Goal: Check status: Check status

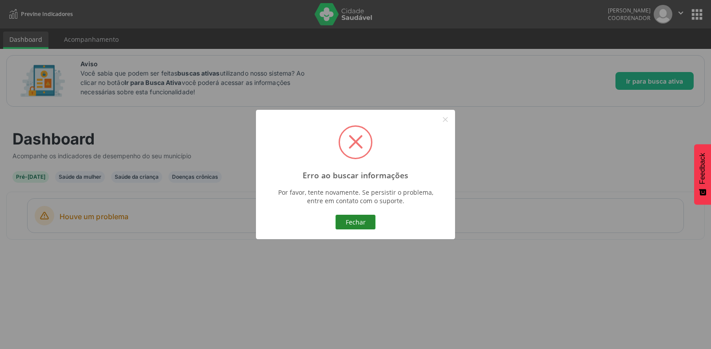
click at [352, 224] on button "Fechar" at bounding box center [355, 222] width 40 height 15
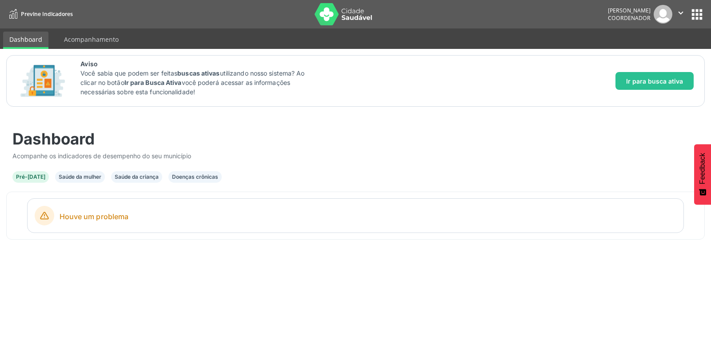
click at [76, 176] on div "Saúde da mulher" at bounding box center [80, 177] width 43 height 8
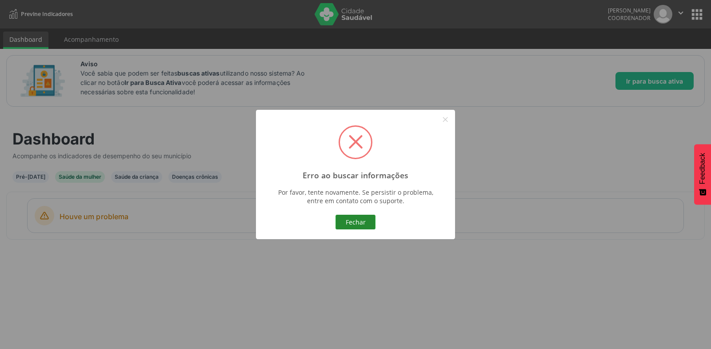
click at [352, 219] on button "Fechar" at bounding box center [355, 222] width 40 height 15
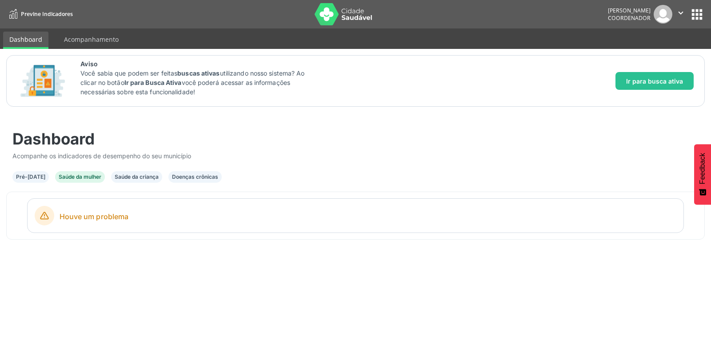
click at [207, 175] on div "Doenças crônicas" at bounding box center [195, 177] width 46 height 8
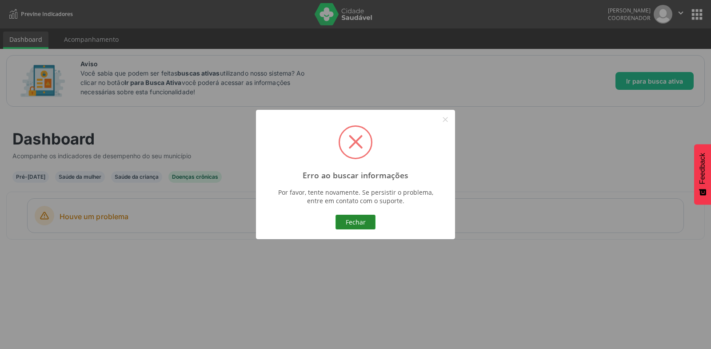
click at [350, 222] on button "Fechar" at bounding box center [355, 222] width 40 height 15
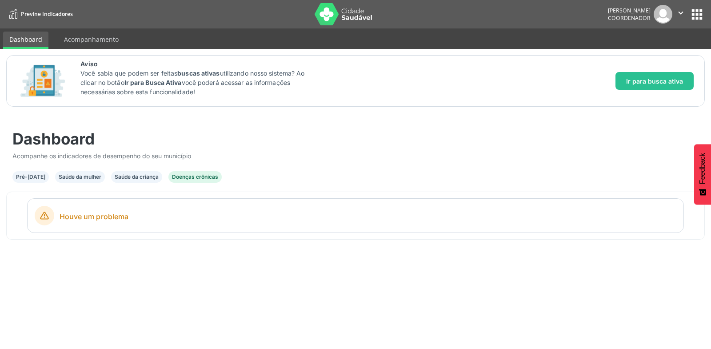
click at [118, 176] on div "Saúde da criança" at bounding box center [137, 177] width 44 height 8
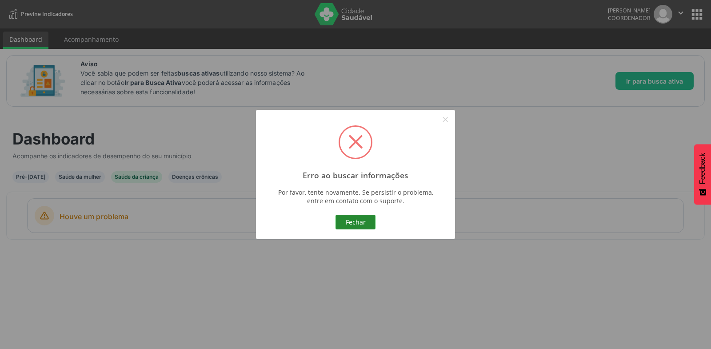
click at [371, 227] on button "Fechar" at bounding box center [355, 222] width 40 height 15
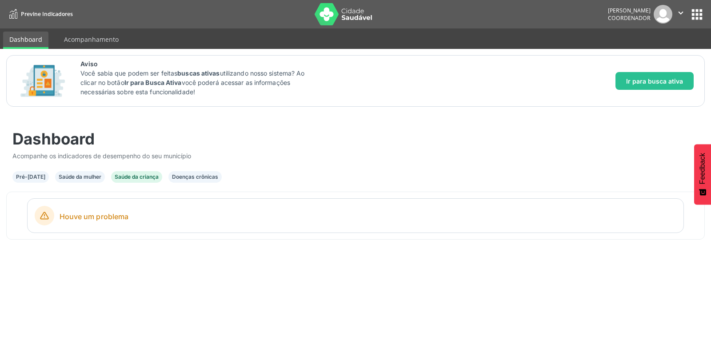
click at [89, 174] on div "Saúde da mulher" at bounding box center [80, 177] width 43 height 8
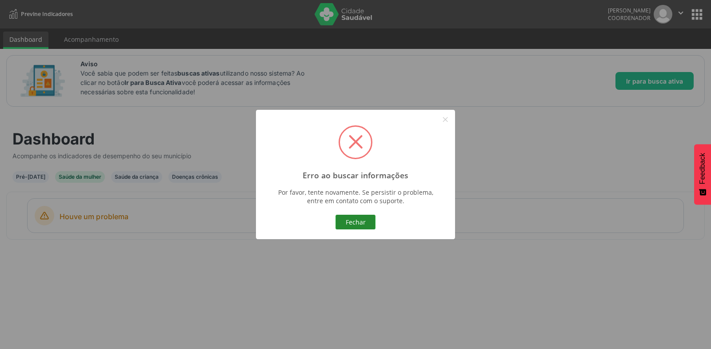
click at [366, 226] on button "Fechar" at bounding box center [355, 222] width 40 height 15
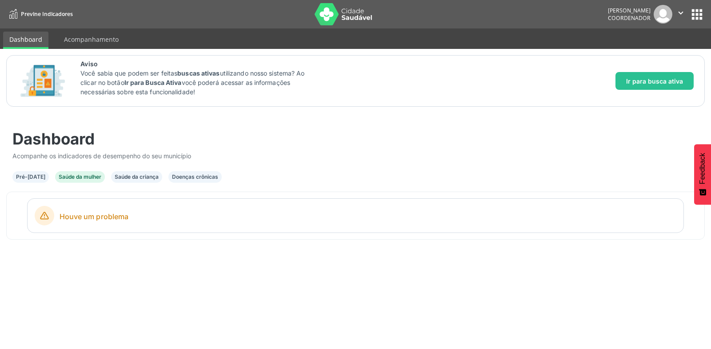
click at [28, 178] on div "Pré-[DATE]" at bounding box center [30, 177] width 29 height 8
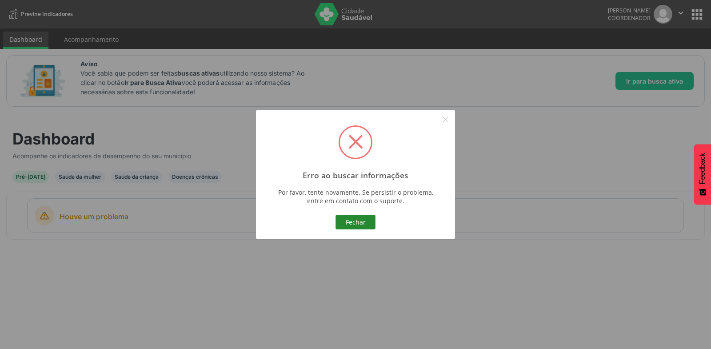
click at [363, 218] on button "Fechar" at bounding box center [355, 222] width 40 height 15
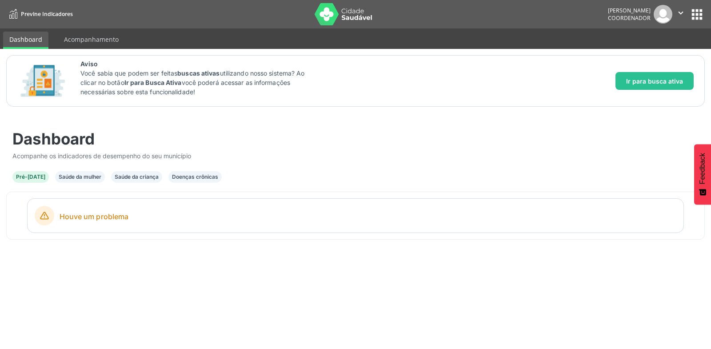
click at [694, 14] on button "apps" at bounding box center [697, 15] width 16 height 16
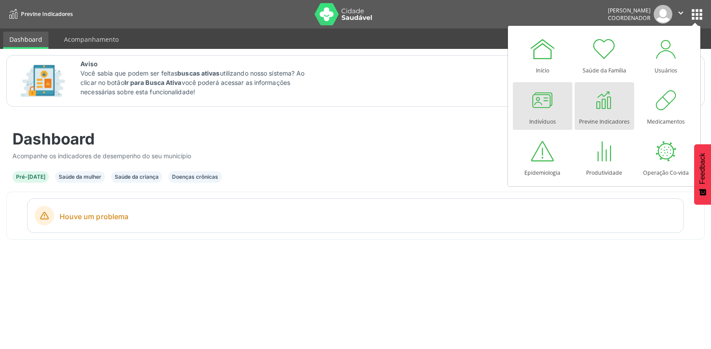
click at [543, 109] on div at bounding box center [542, 100] width 27 height 27
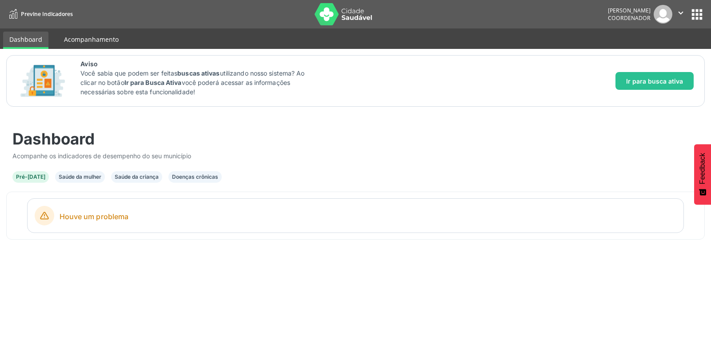
click at [83, 39] on link "Acompanhamento" at bounding box center [91, 40] width 67 height 16
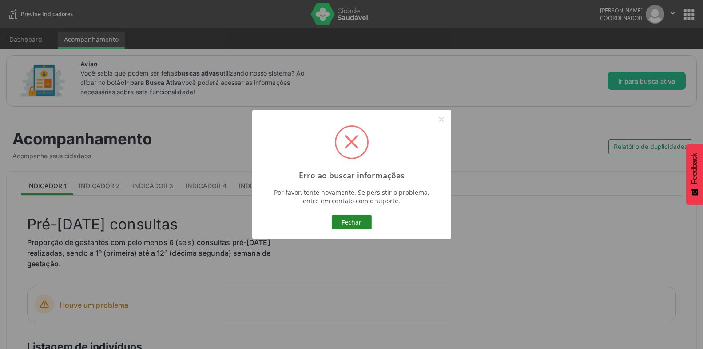
click at [339, 226] on button "Fechar" at bounding box center [352, 222] width 40 height 15
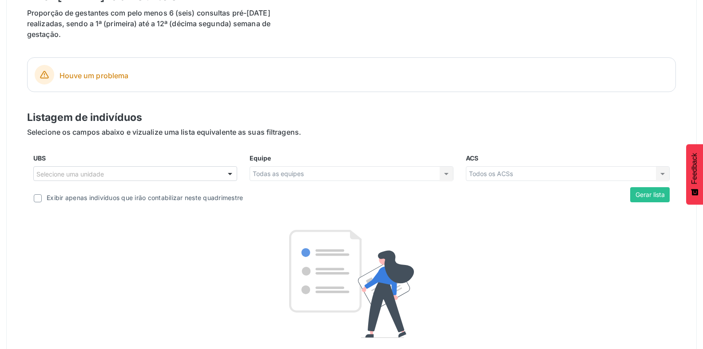
scroll to position [228, 0]
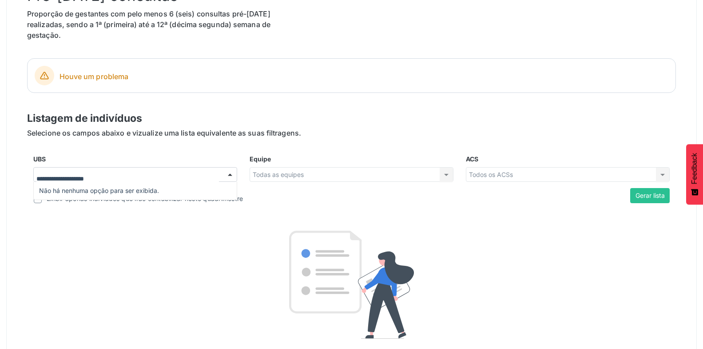
click at [228, 173] on div at bounding box center [229, 175] width 13 height 15
click at [507, 177] on div "Todos os ACSs Todos os ACSs Área descoberta Nenhum resultado encontrado para: "…" at bounding box center [568, 174] width 204 height 15
click at [665, 177] on div "Todos os ACSs Todos os ACSs Área descoberta Nenhum resultado encontrado para: "…" at bounding box center [568, 174] width 204 height 15
click at [439, 177] on div "Todas as equipes Todas as equipes Nenhum resultado encontrado para: " " Não há …" at bounding box center [352, 174] width 204 height 15
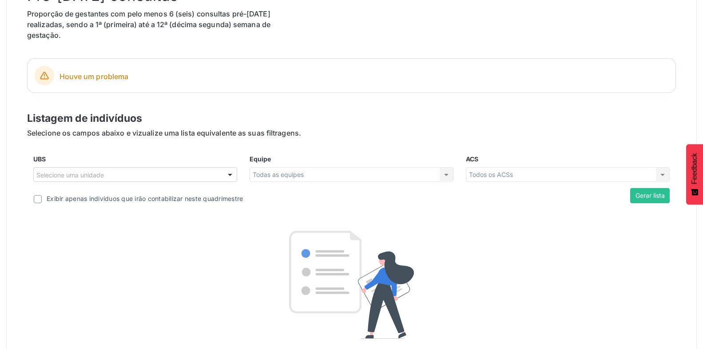
click at [443, 176] on div "Todas as equipes Todas as equipes Nenhum resultado encontrado para: " " Não há …" at bounding box center [352, 174] width 204 height 15
click at [233, 177] on div at bounding box center [229, 175] width 13 height 15
click at [234, 177] on div at bounding box center [229, 175] width 13 height 15
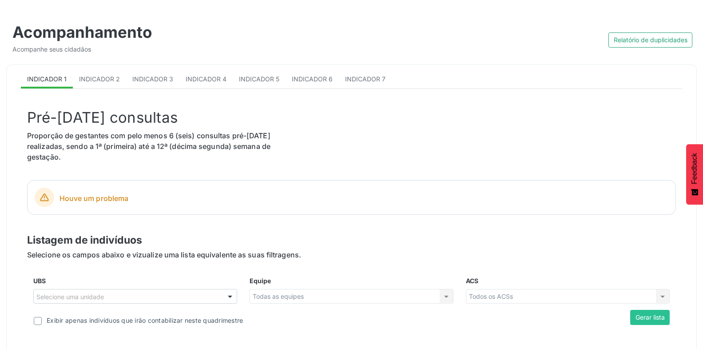
scroll to position [106, 0]
click at [314, 79] on span "Indicador 6" at bounding box center [312, 80] width 41 height 8
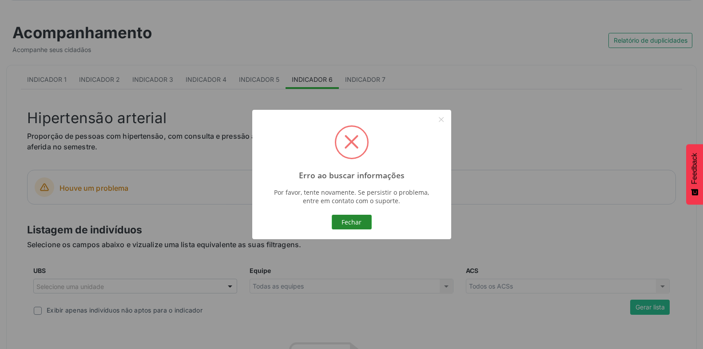
click at [356, 226] on button "Fechar" at bounding box center [352, 222] width 40 height 15
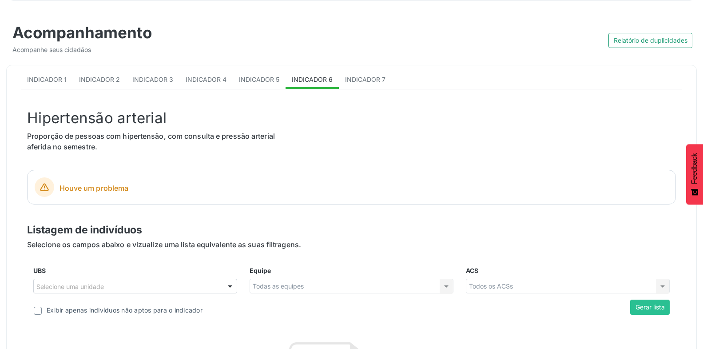
click at [363, 70] on div "Indicador 1 Indicador 2 Indicador 3 Indicador 4 Indicador 5 Indicador 6 Indicad…" at bounding box center [352, 294] width 662 height 458
click at [364, 77] on span "Indicador 7" at bounding box center [365, 80] width 40 height 8
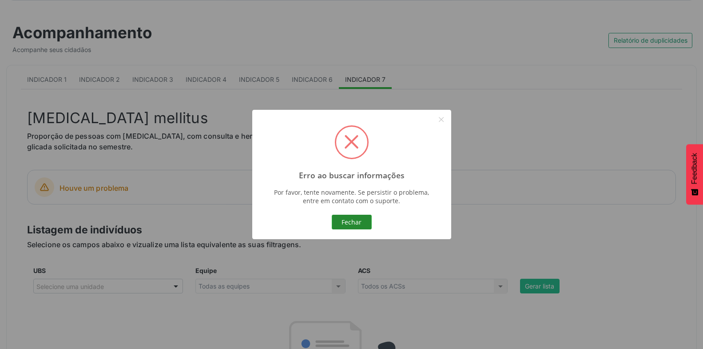
click at [346, 227] on button "Fechar" at bounding box center [352, 222] width 40 height 15
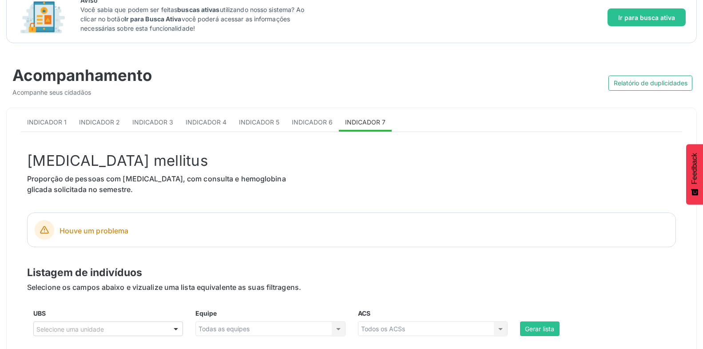
scroll to position [0, 0]
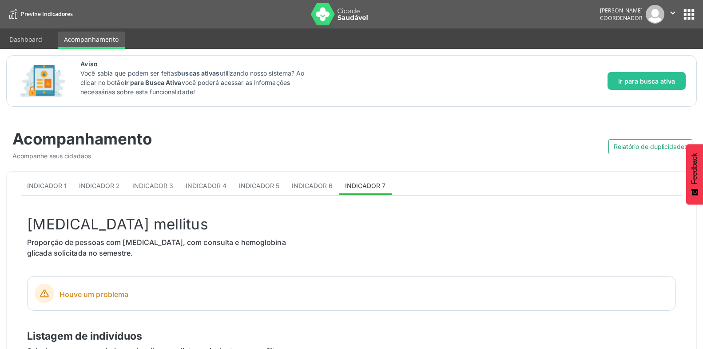
click at [675, 15] on icon "" at bounding box center [673, 13] width 10 height 10
click at [655, 52] on link "Sair" at bounding box center [650, 54] width 61 height 12
